Goal: Information Seeking & Learning: Learn about a topic

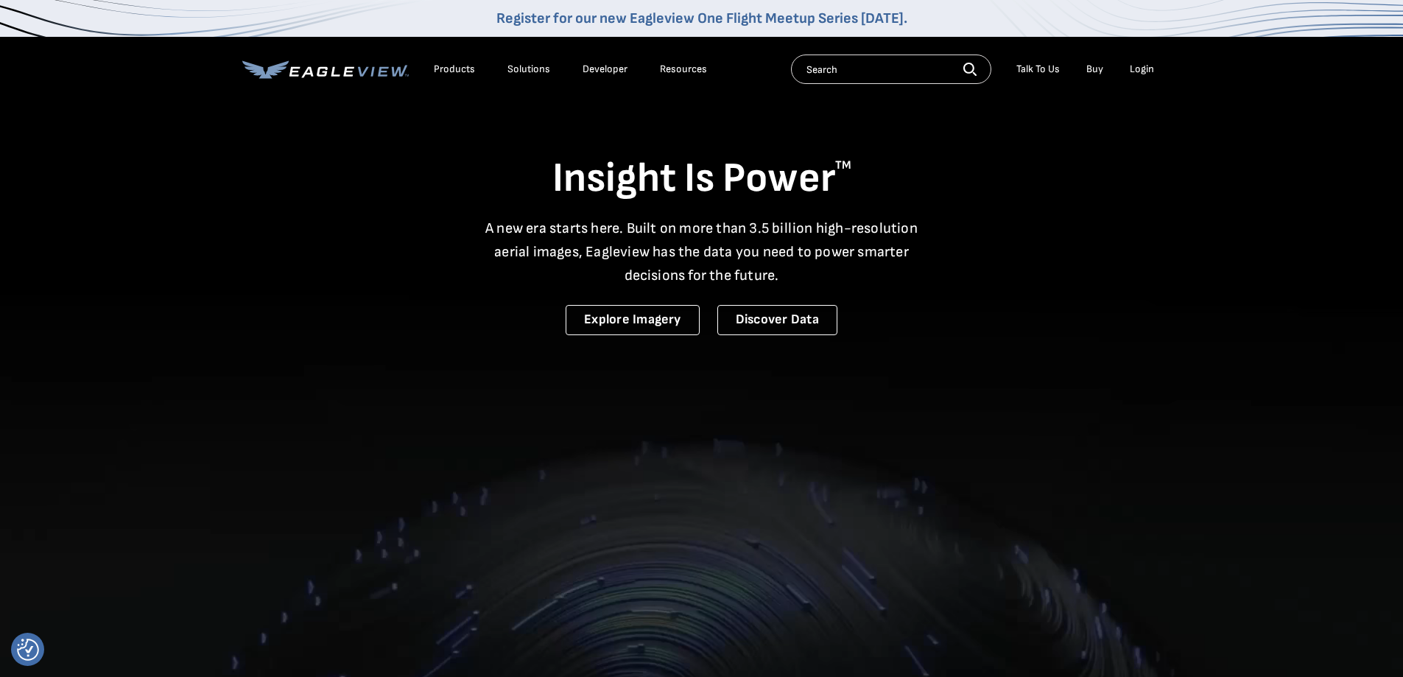
click at [1153, 73] on div "Login" at bounding box center [1142, 69] width 24 height 13
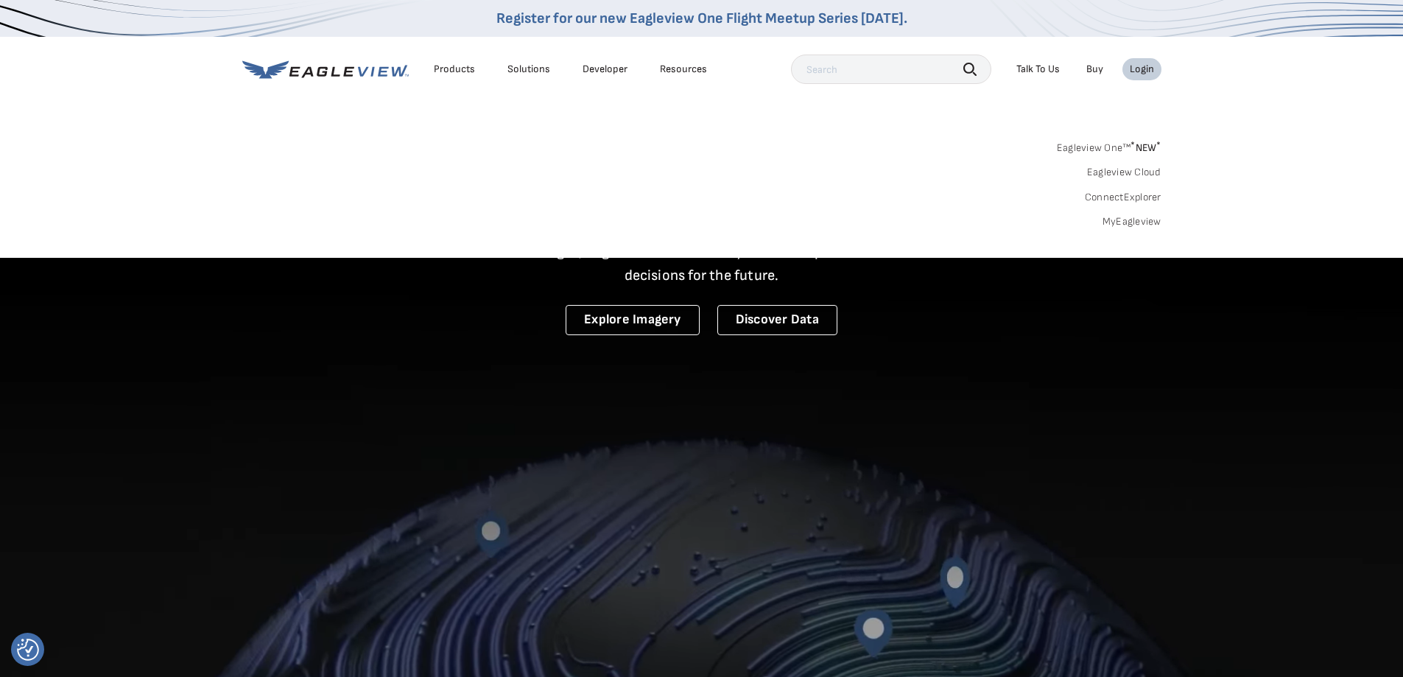
click at [1147, 68] on div "Login" at bounding box center [1142, 69] width 24 height 13
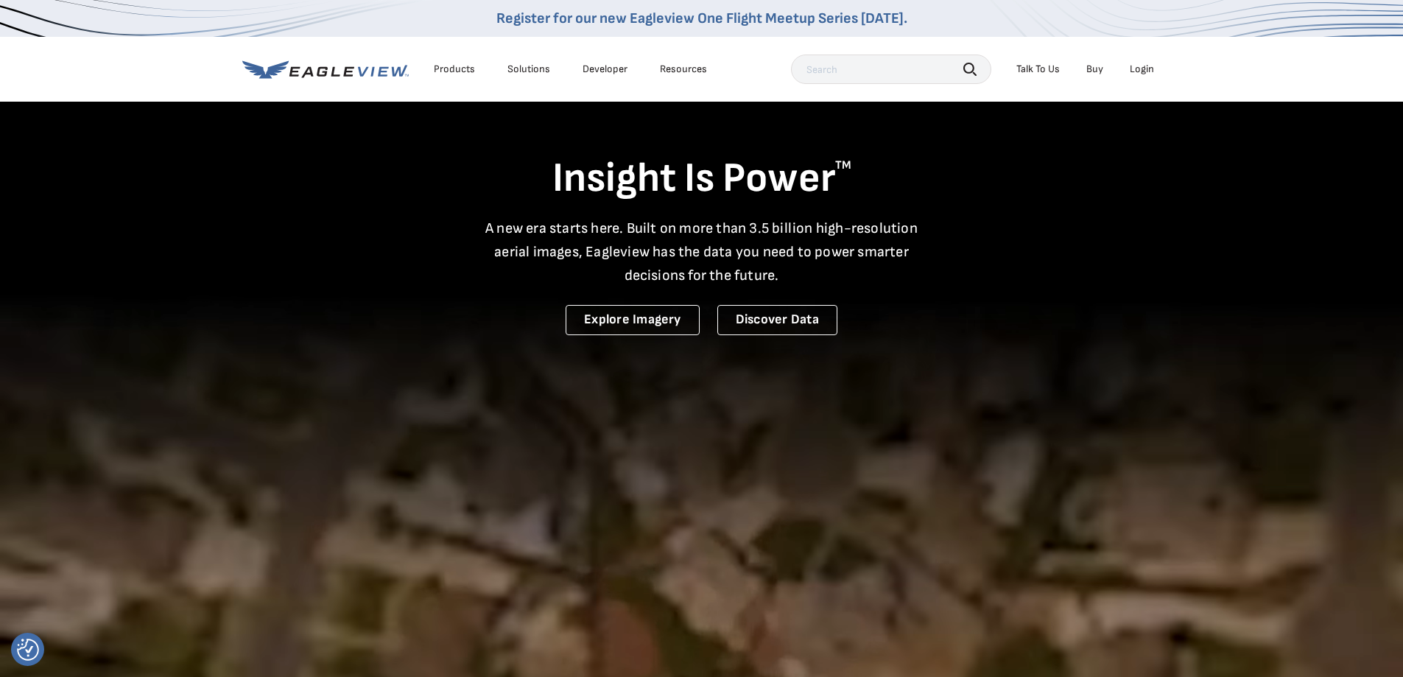
click at [1147, 68] on div "Login" at bounding box center [1142, 69] width 24 height 13
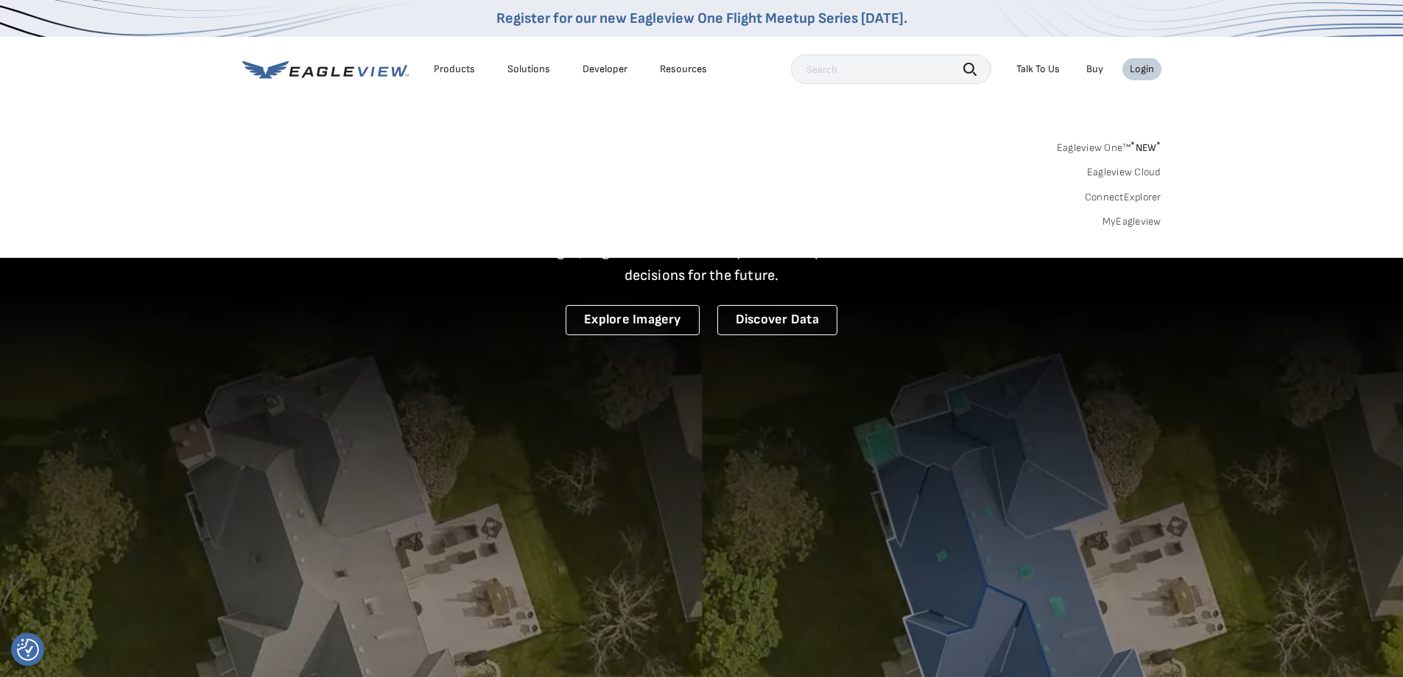
click at [1133, 216] on link "MyEagleview" at bounding box center [1131, 221] width 59 height 13
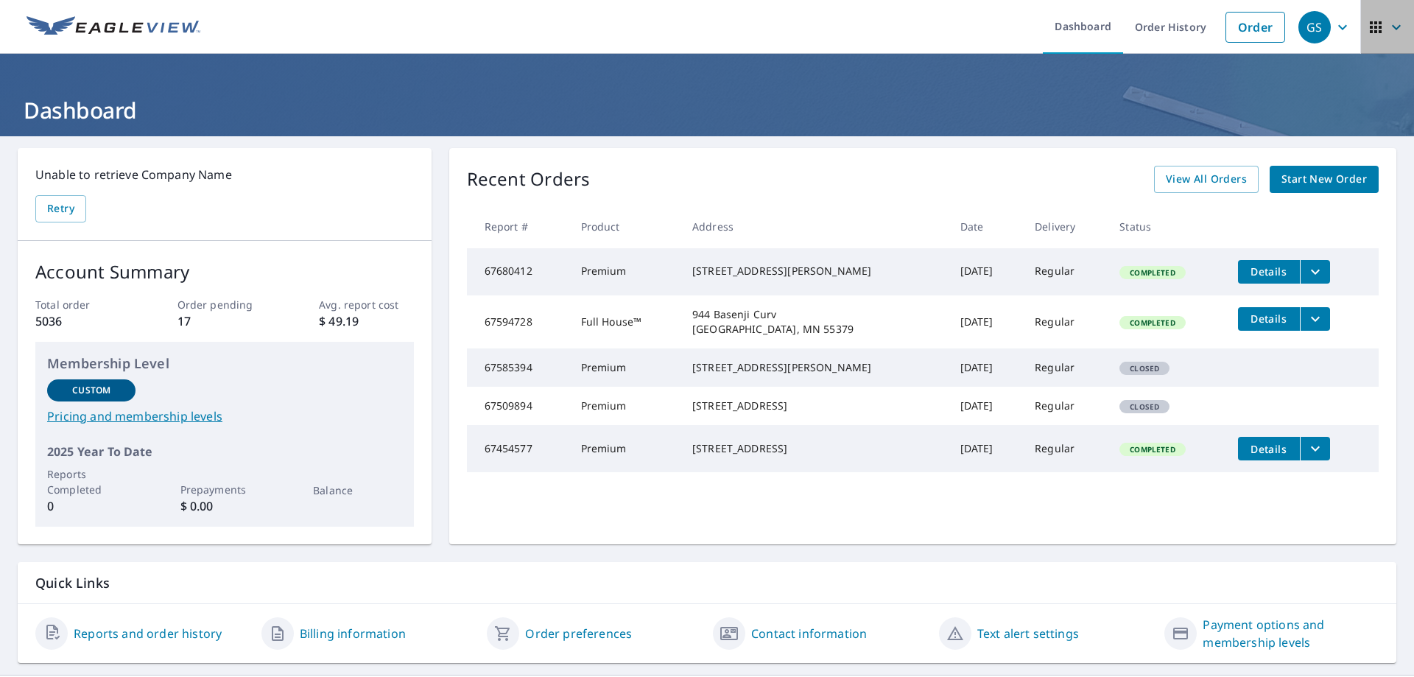
click at [1387, 34] on icon "button" at bounding box center [1396, 27] width 18 height 18
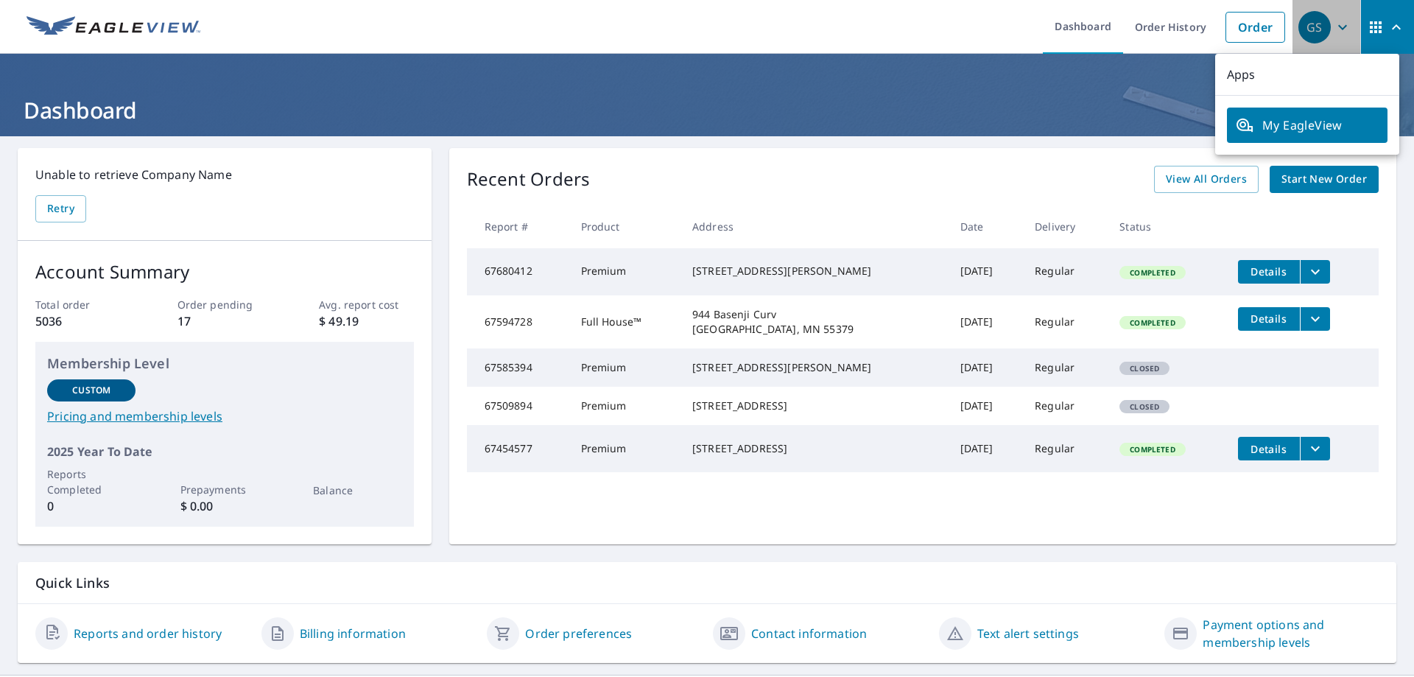
click at [1321, 31] on span "GS" at bounding box center [1326, 27] width 56 height 35
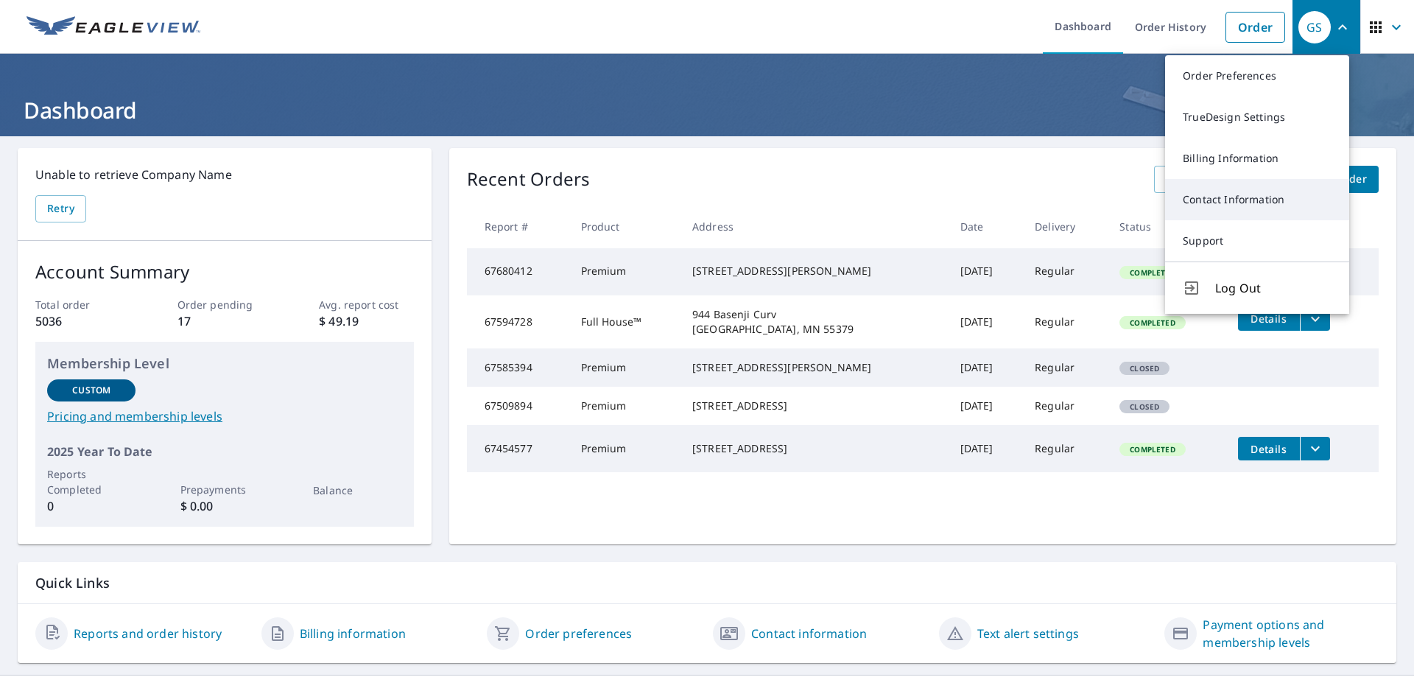
click at [1242, 208] on link "Contact Information" at bounding box center [1257, 199] width 184 height 41
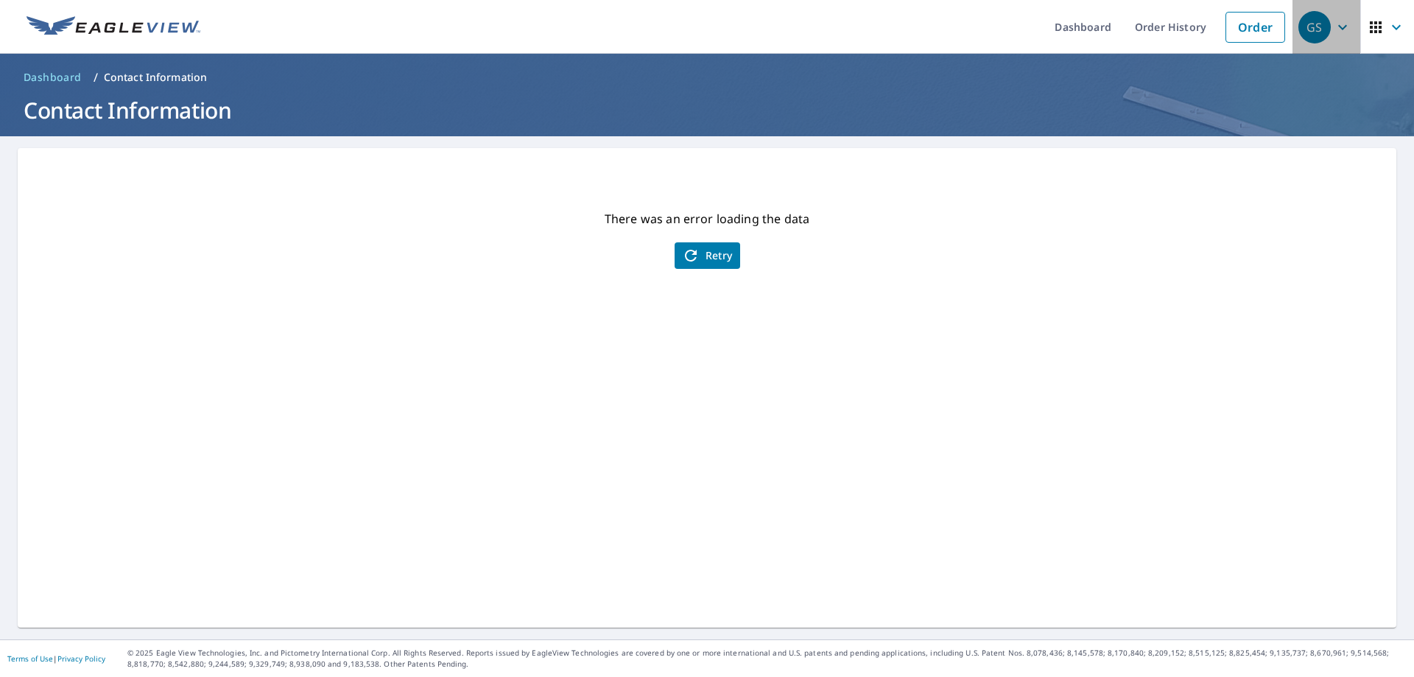
click at [1317, 11] on div "GS" at bounding box center [1314, 27] width 32 height 32
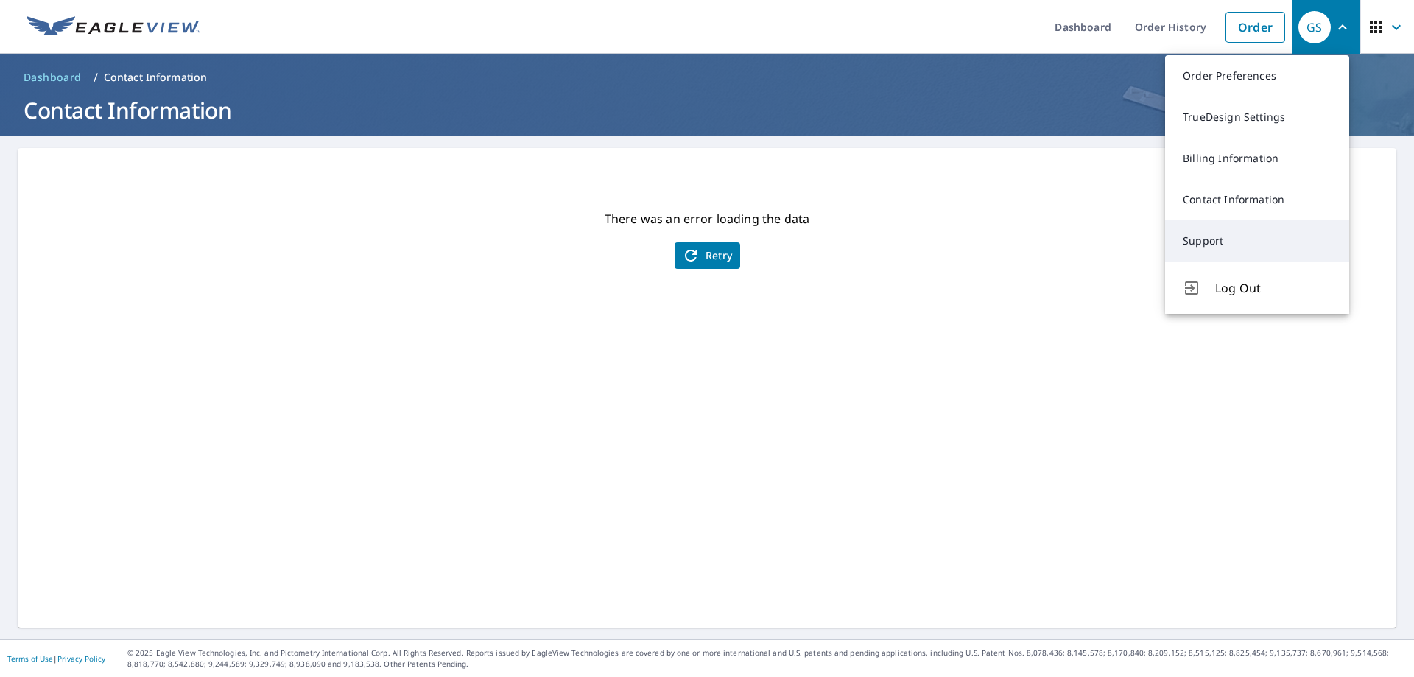
click at [1287, 230] on link "Support" at bounding box center [1257, 240] width 184 height 41
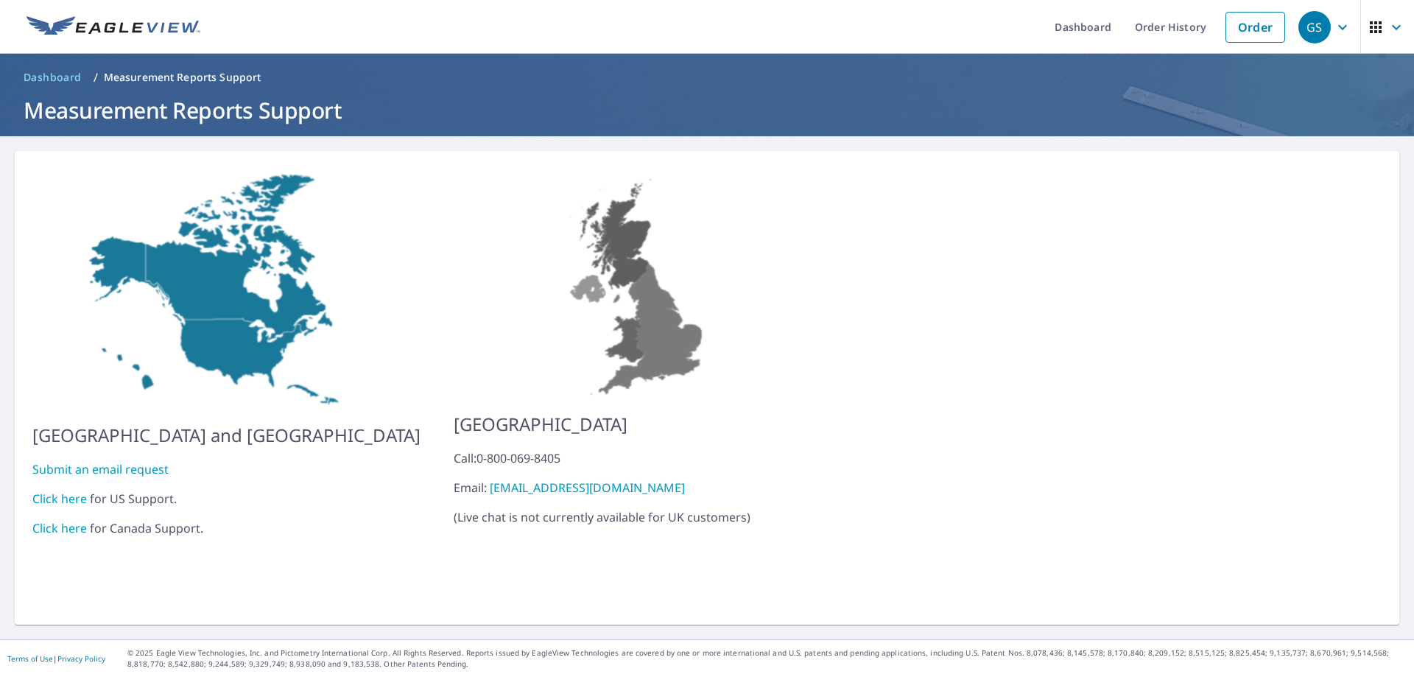
click at [60, 490] on link "Click here" at bounding box center [59, 498] width 54 height 16
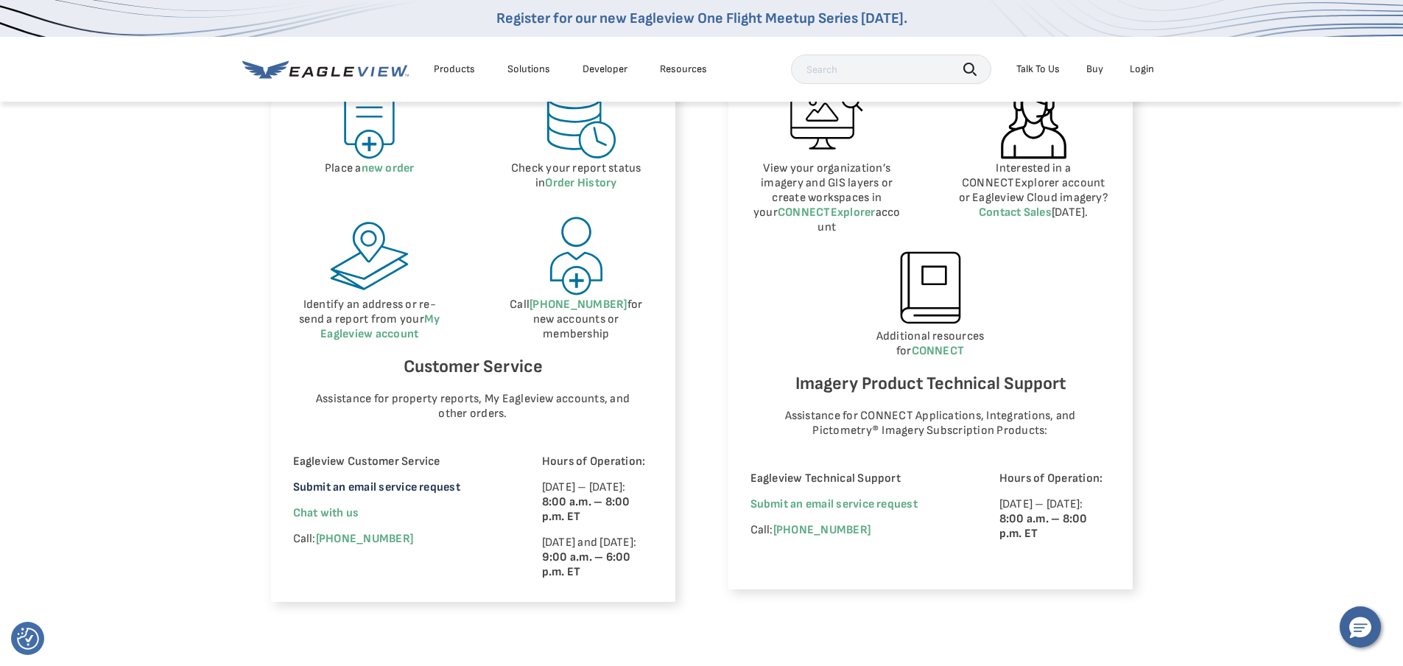
scroll to position [810, 0]
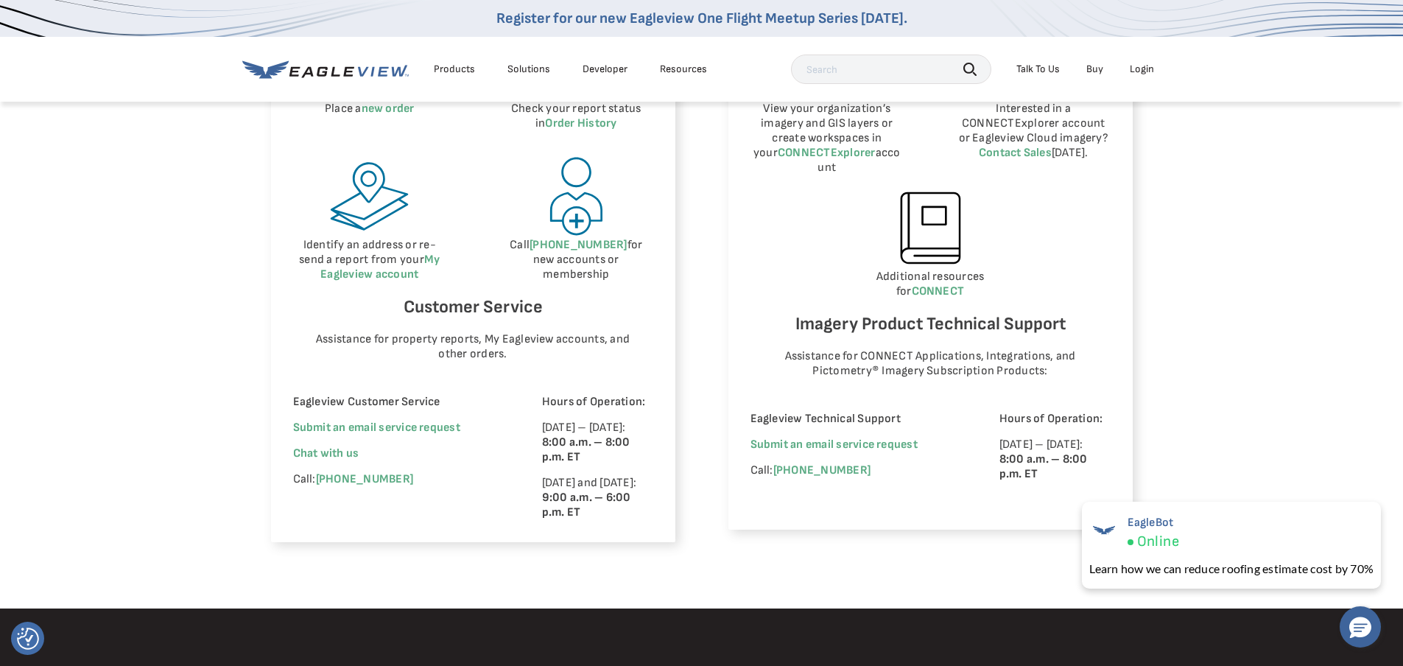
click at [1264, 457] on div "Eagleview Property Reports Place a new order Check your report status in Order …" at bounding box center [701, 249] width 1403 height 718
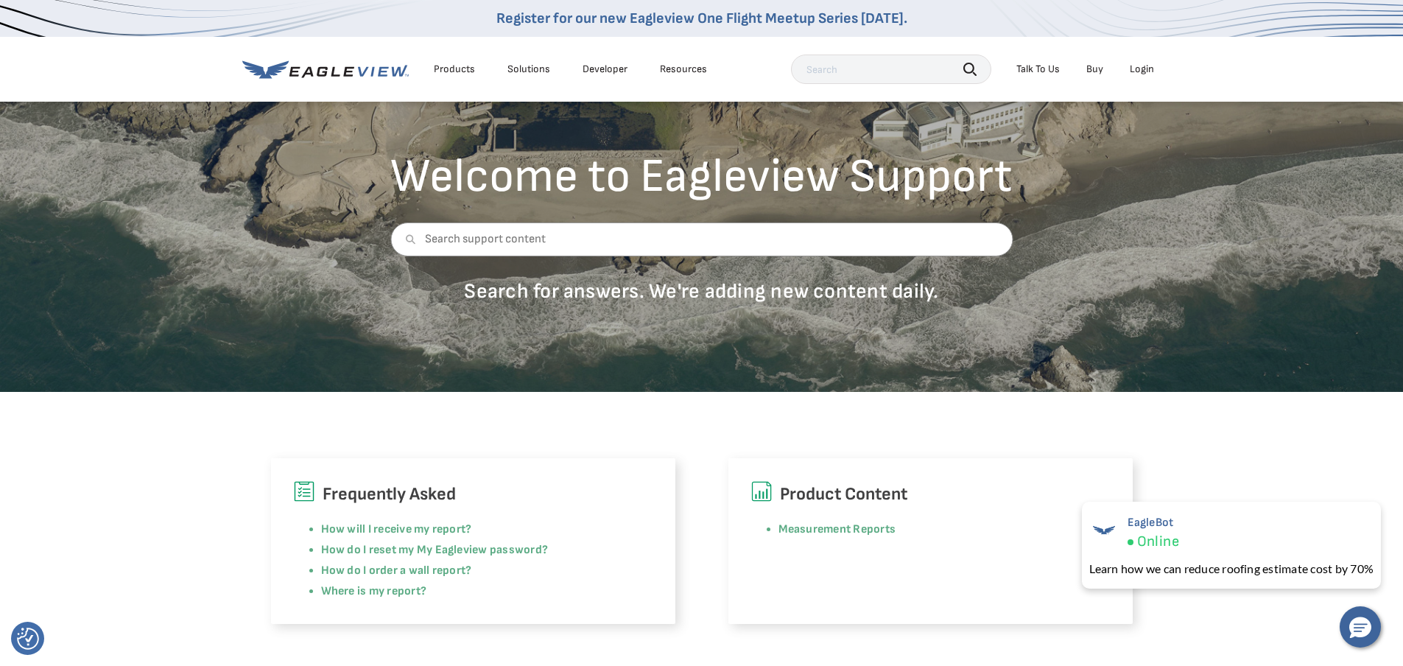
scroll to position [74, 0]
